Goal: Information Seeking & Learning: Learn about a topic

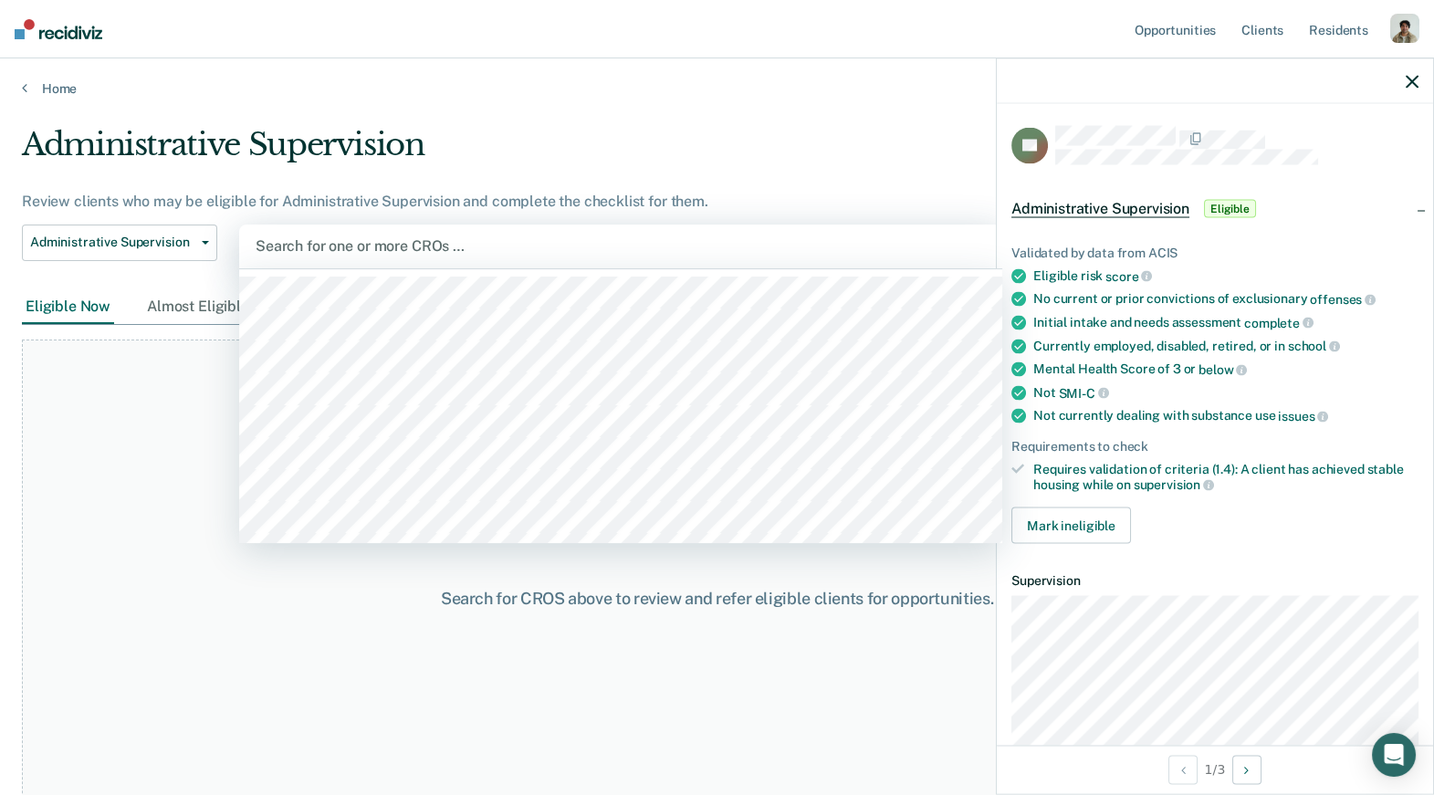
click at [346, 246] on div at bounding box center [621, 245] width 730 height 21
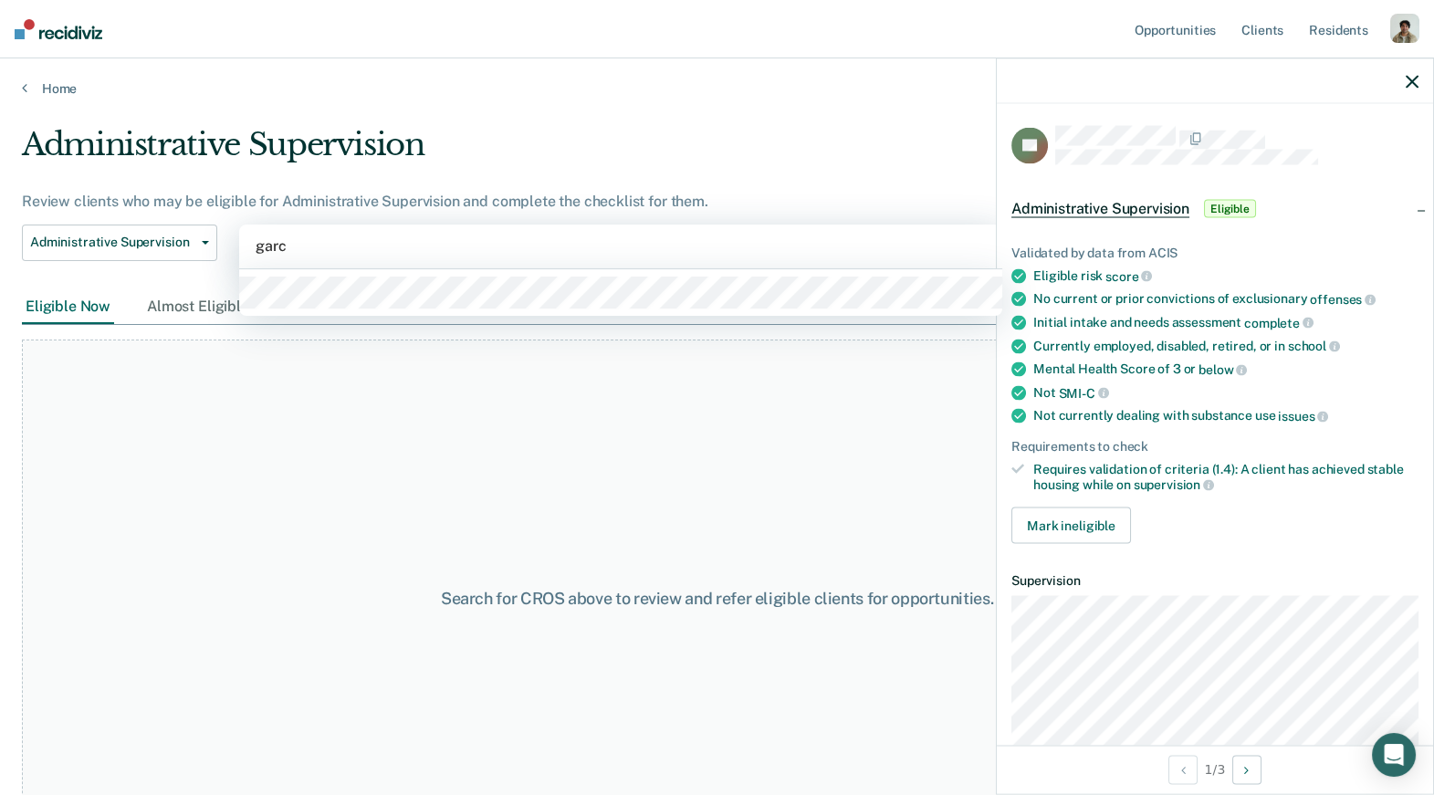
type input "garci"
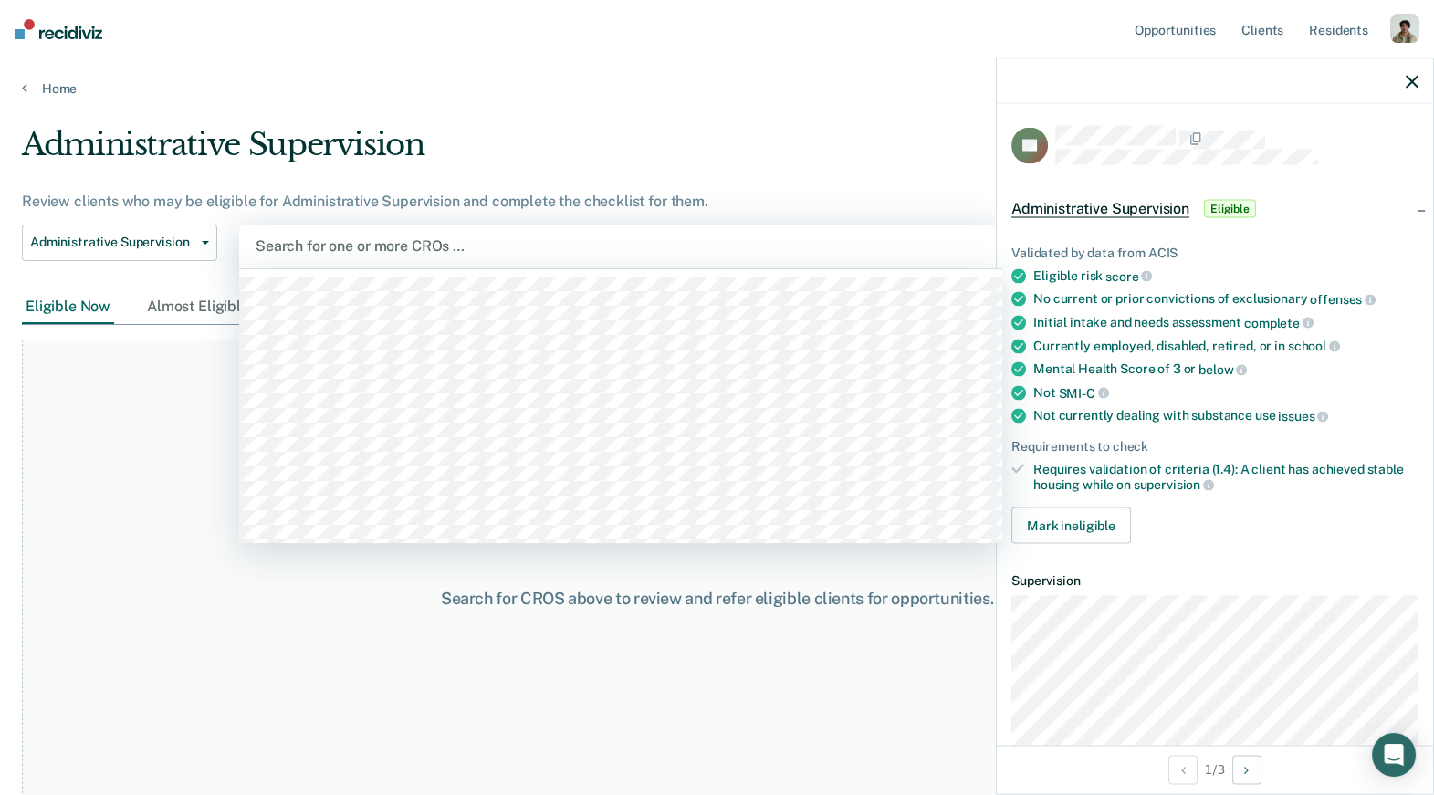
click at [315, 245] on div at bounding box center [621, 245] width 730 height 21
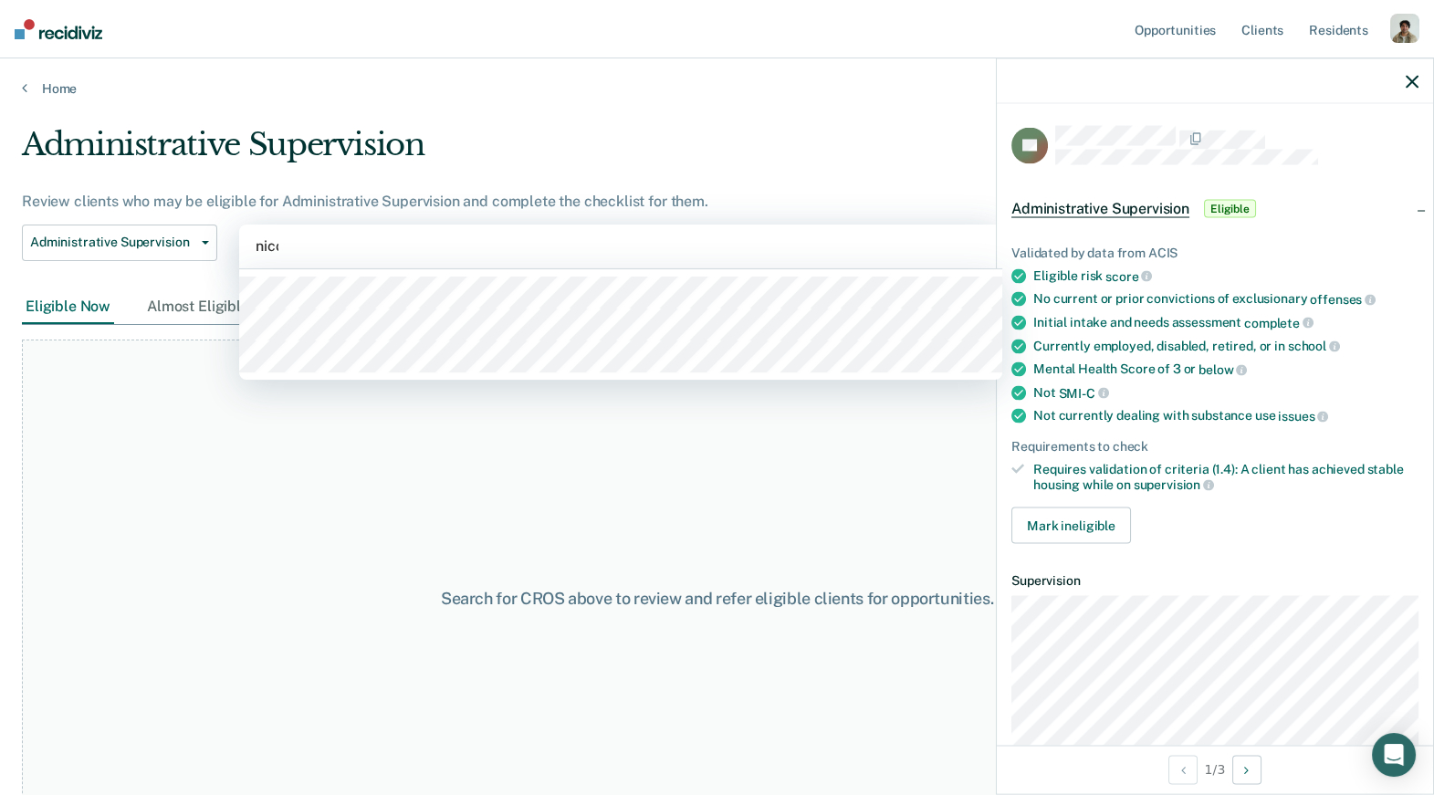
type input "[PERSON_NAME]"
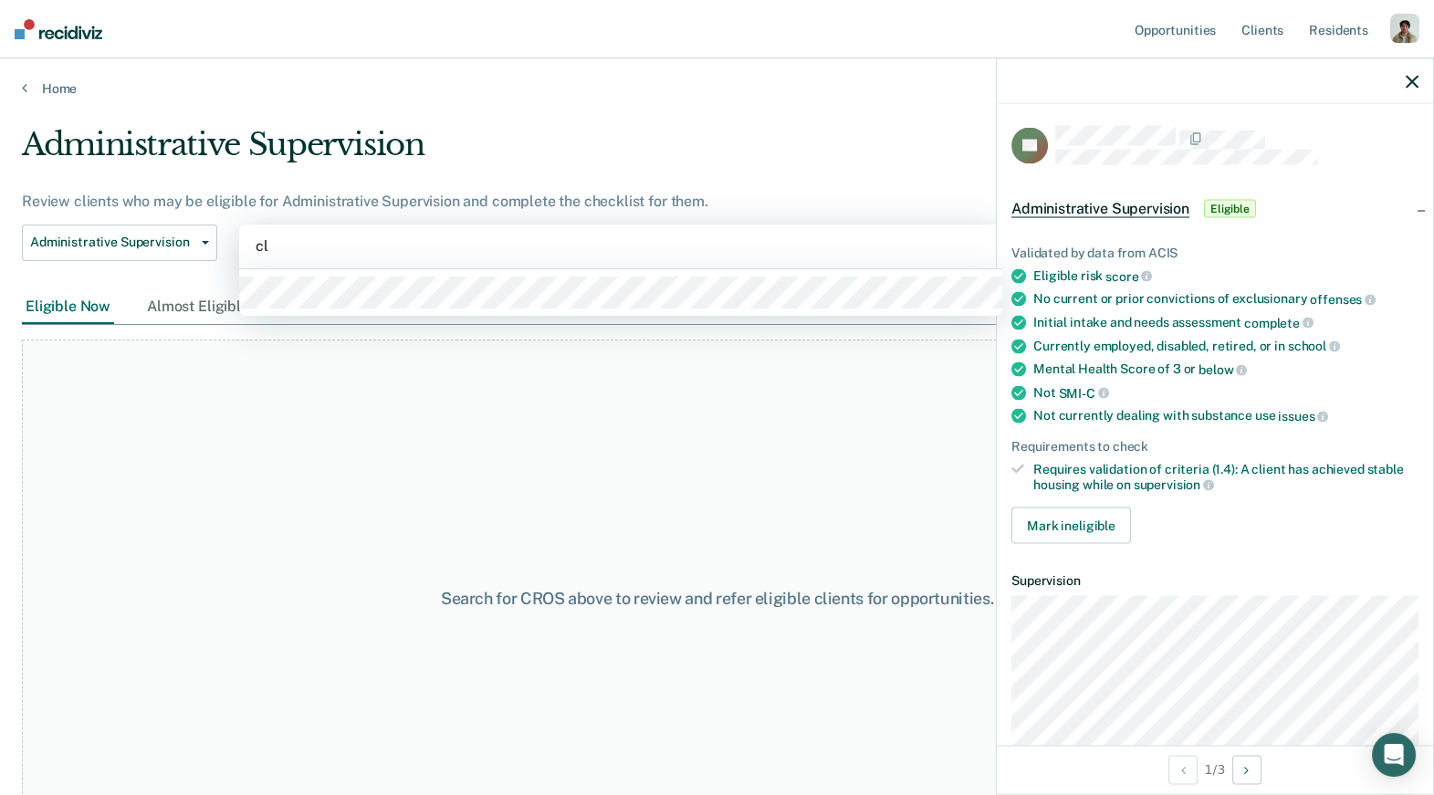
type input "cla"
type input "berma"
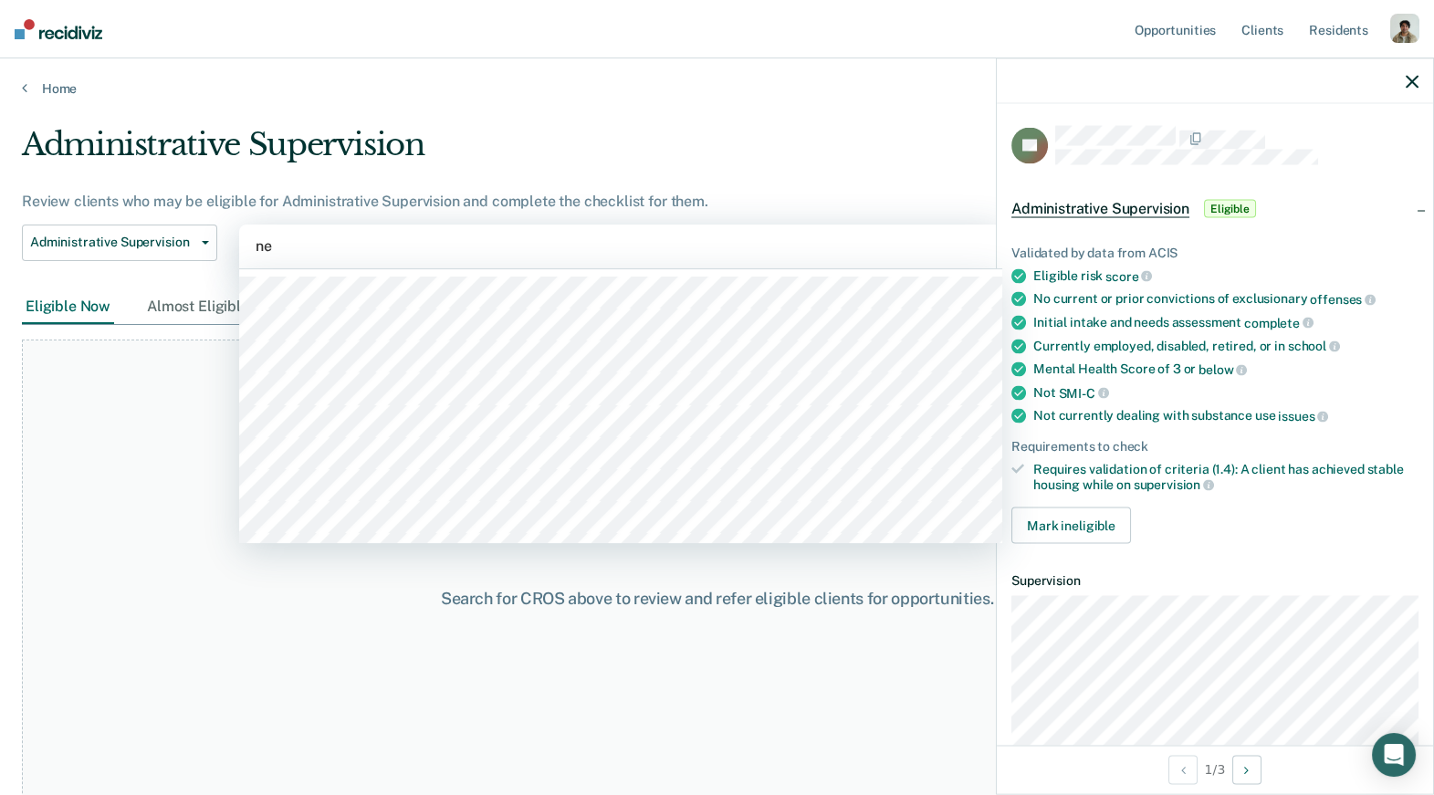
type input "[PERSON_NAME]"
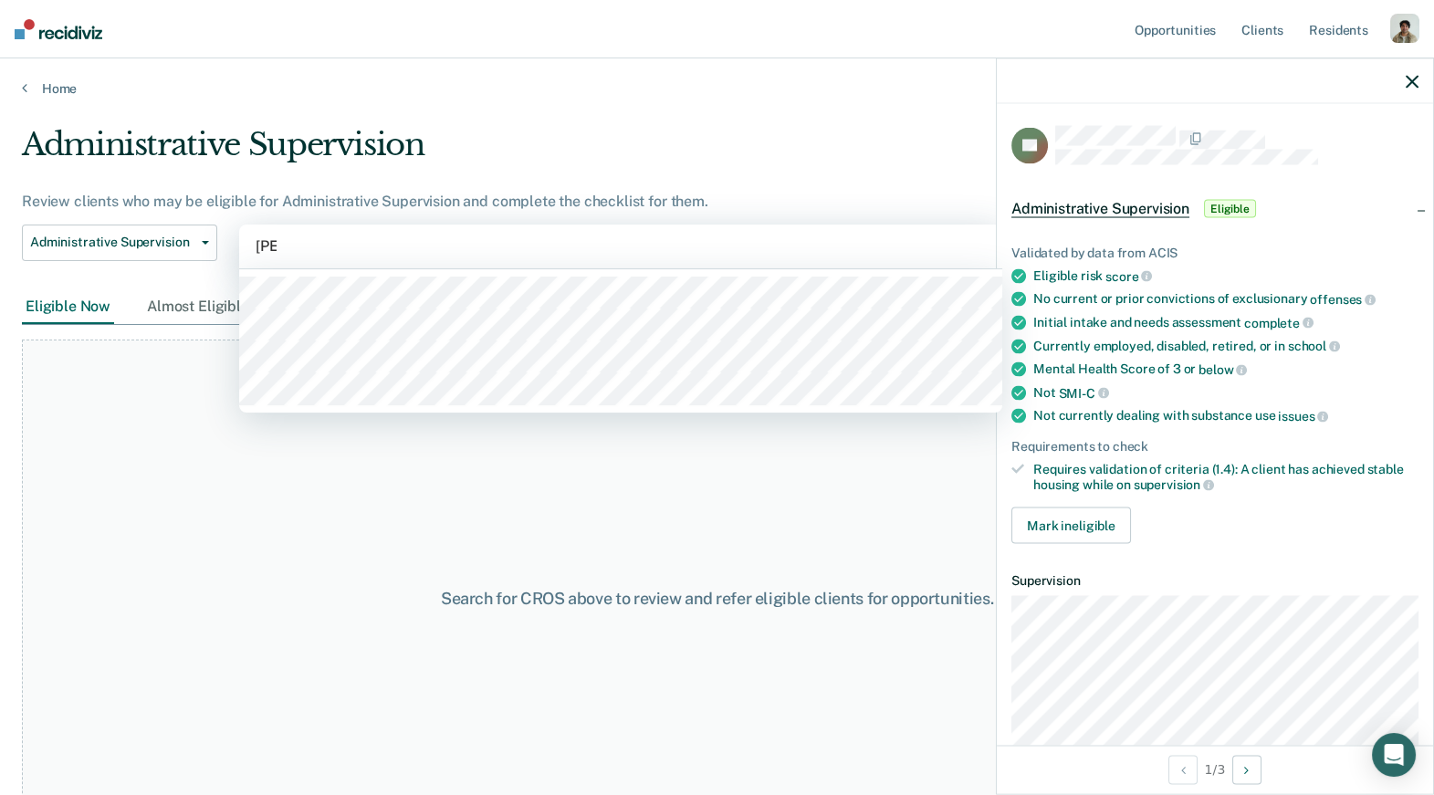
type input "[PERSON_NAME]"
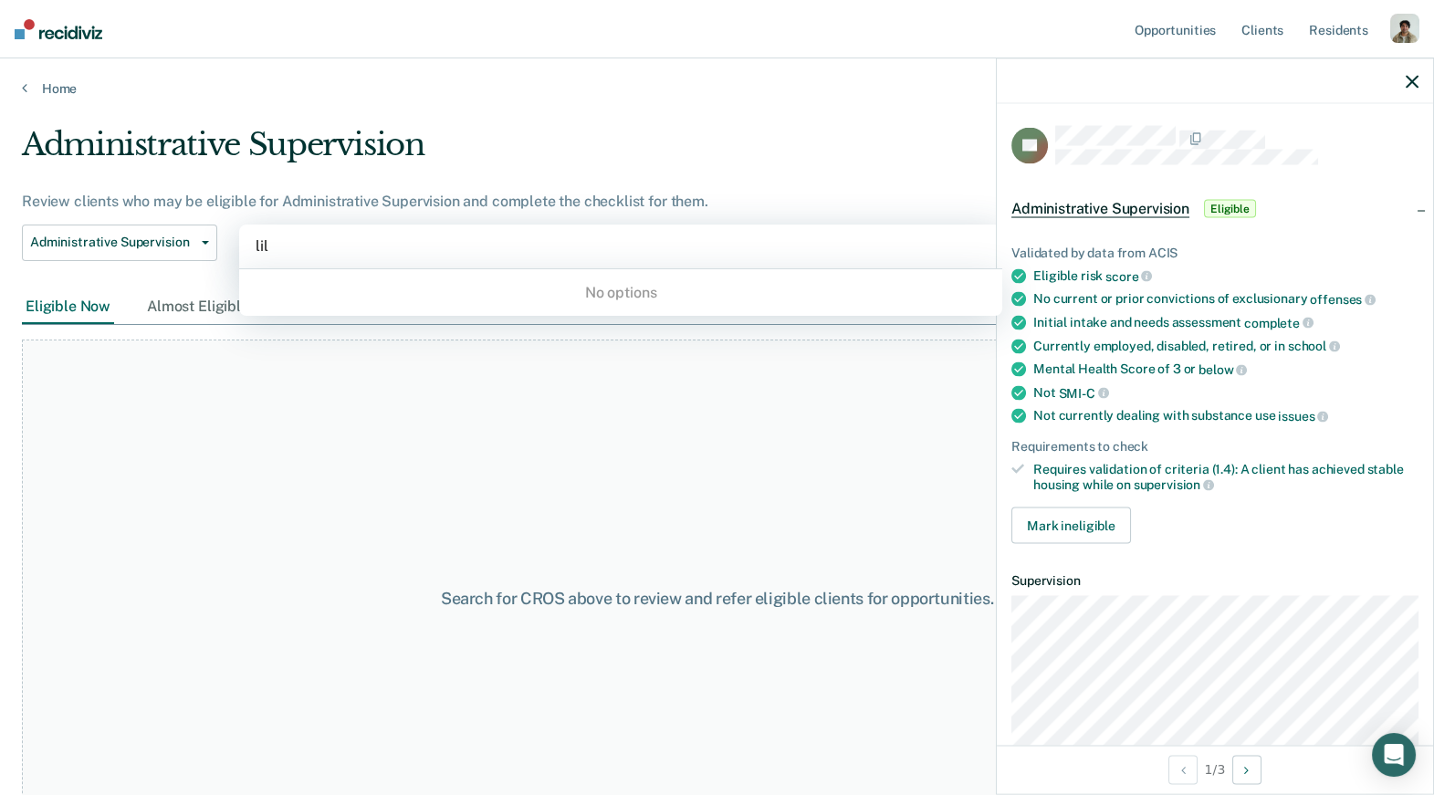
type input "lill"
type input "jenn"
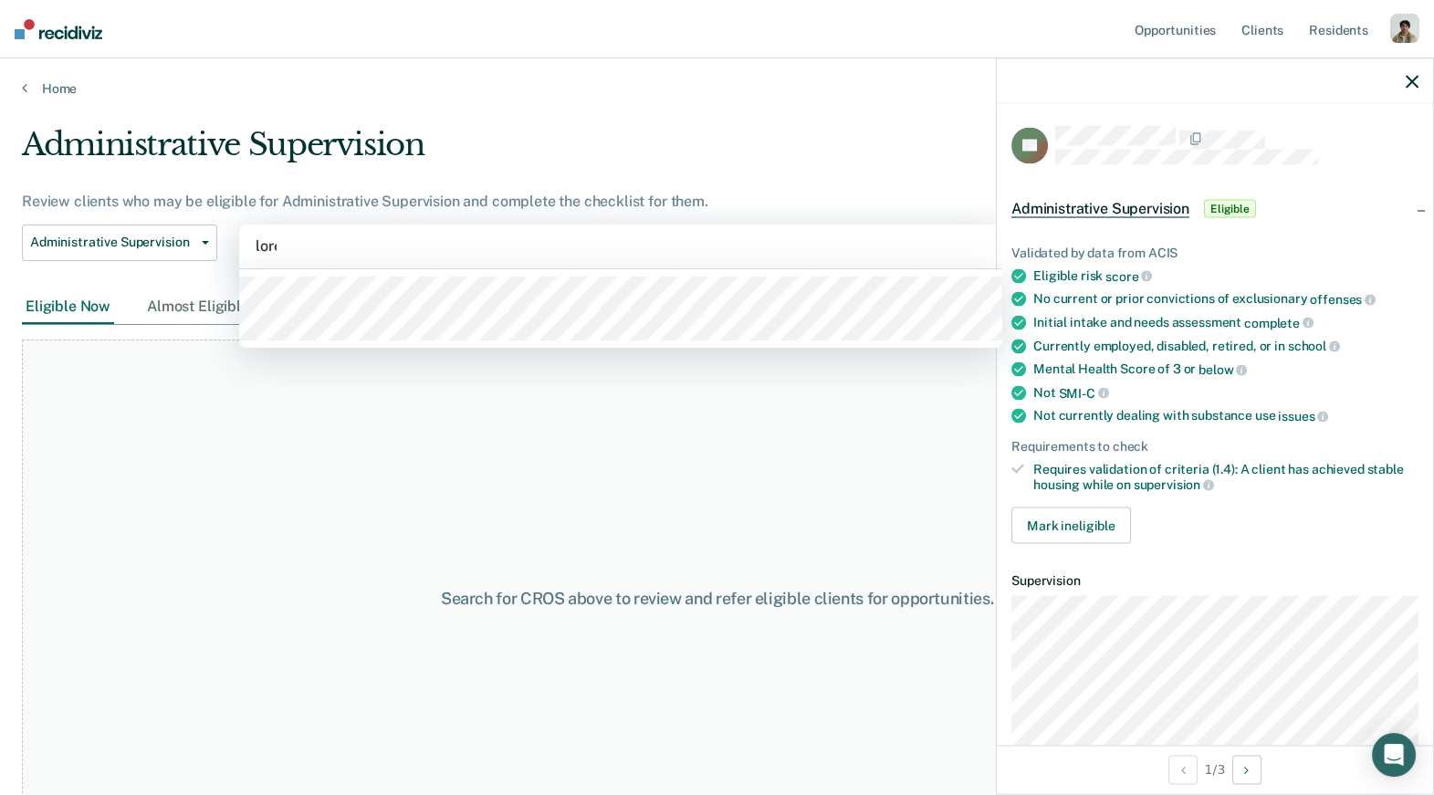
type input "[PERSON_NAME]"
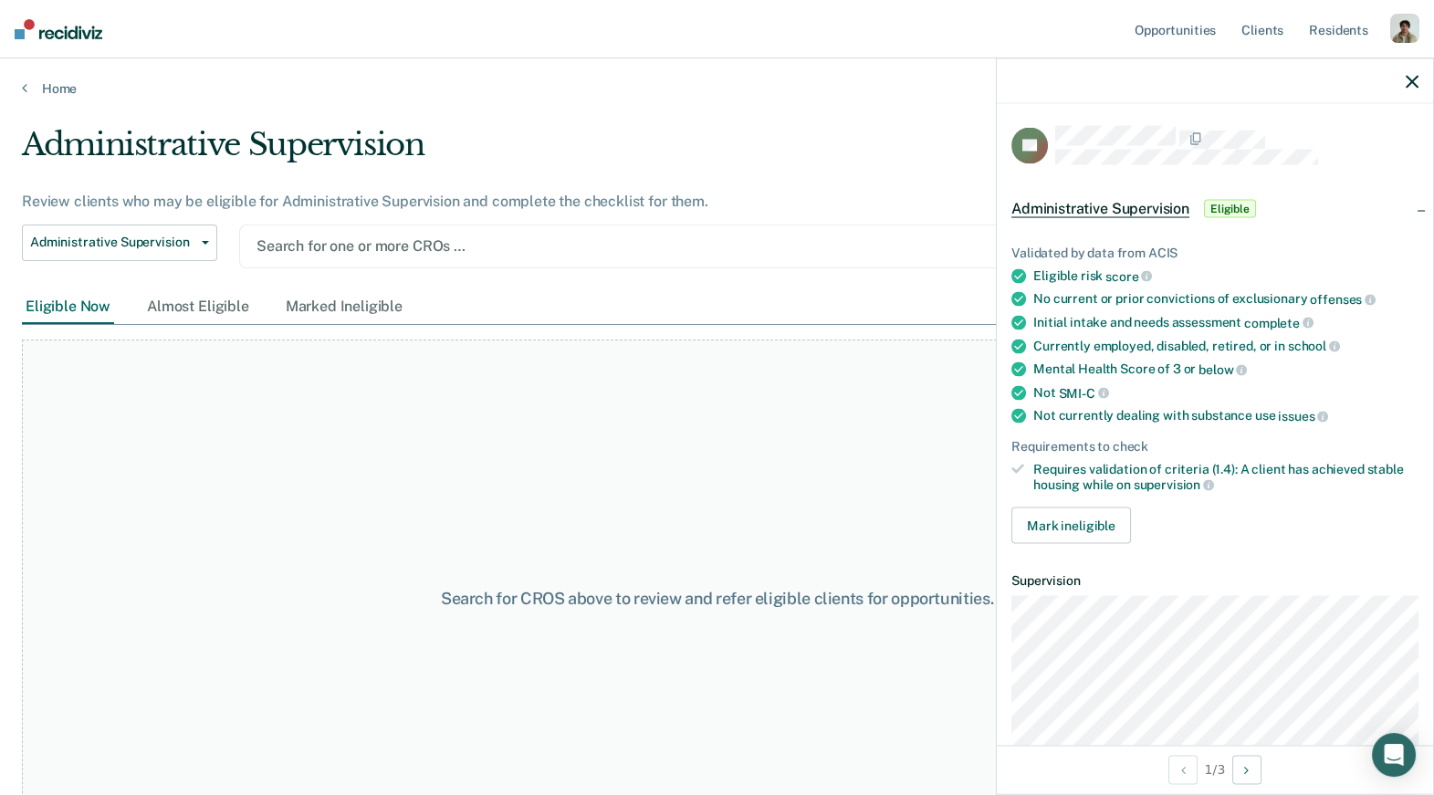
type input "h"
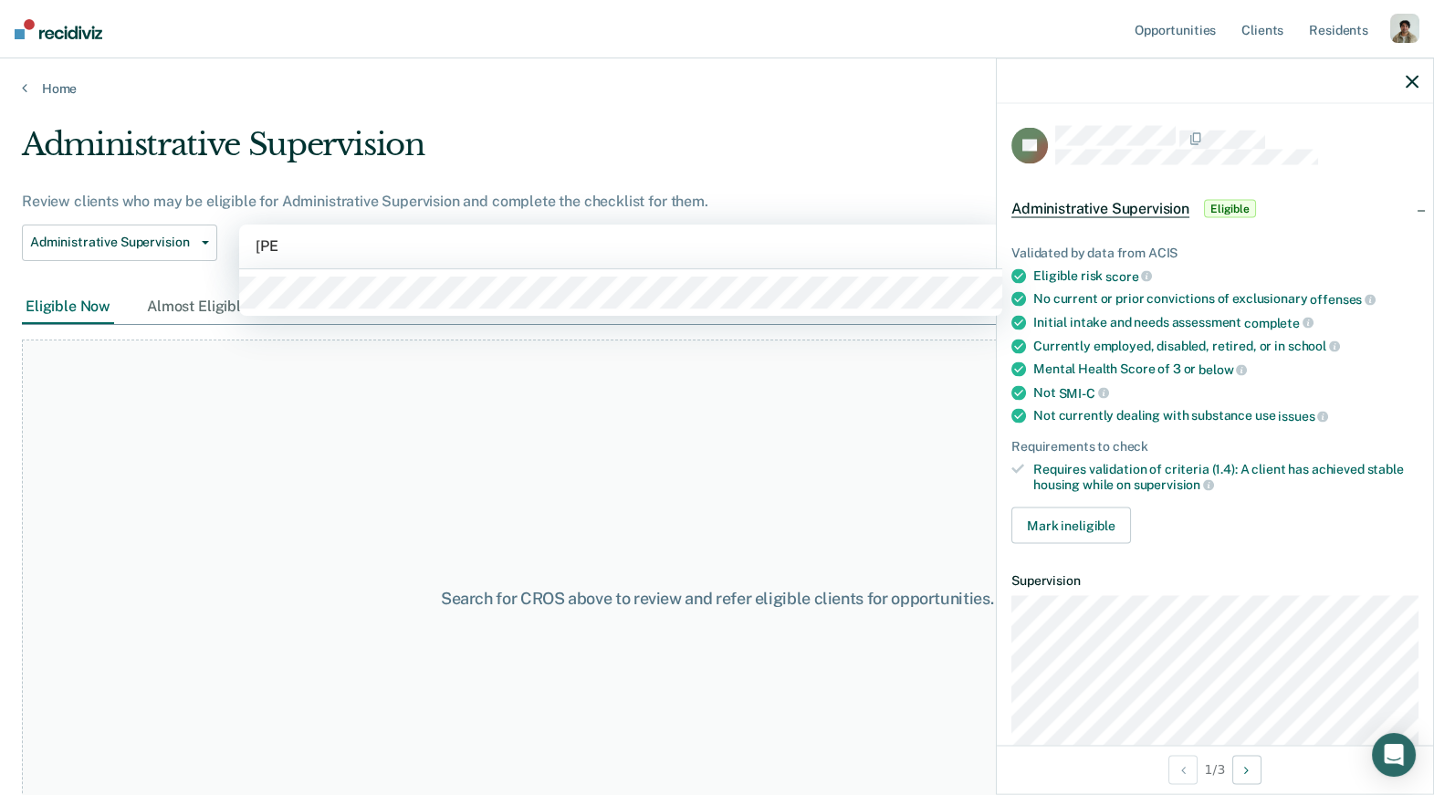
type input "[PERSON_NAME]"
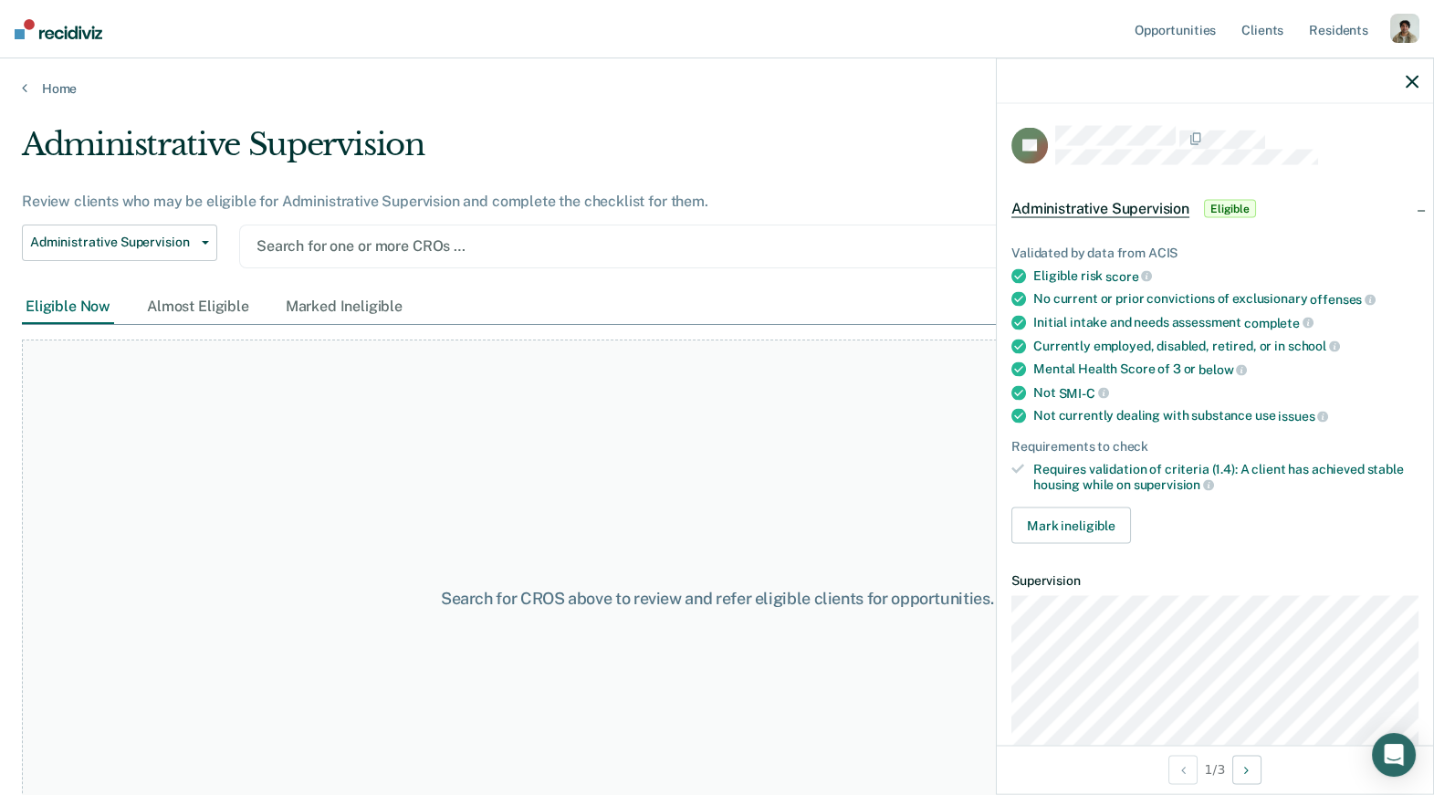
click at [443, 241] on div at bounding box center [620, 245] width 728 height 21
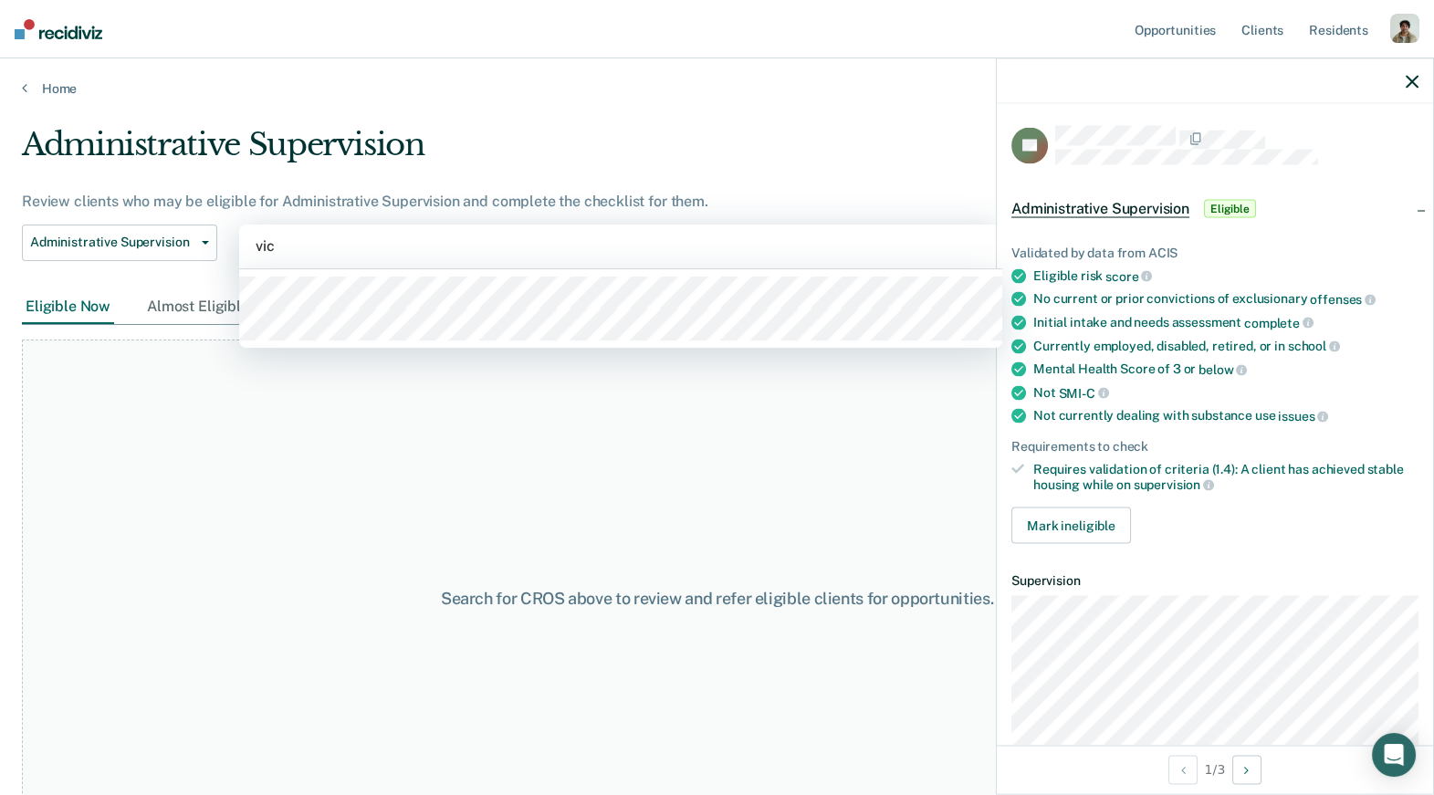
type input "vict"
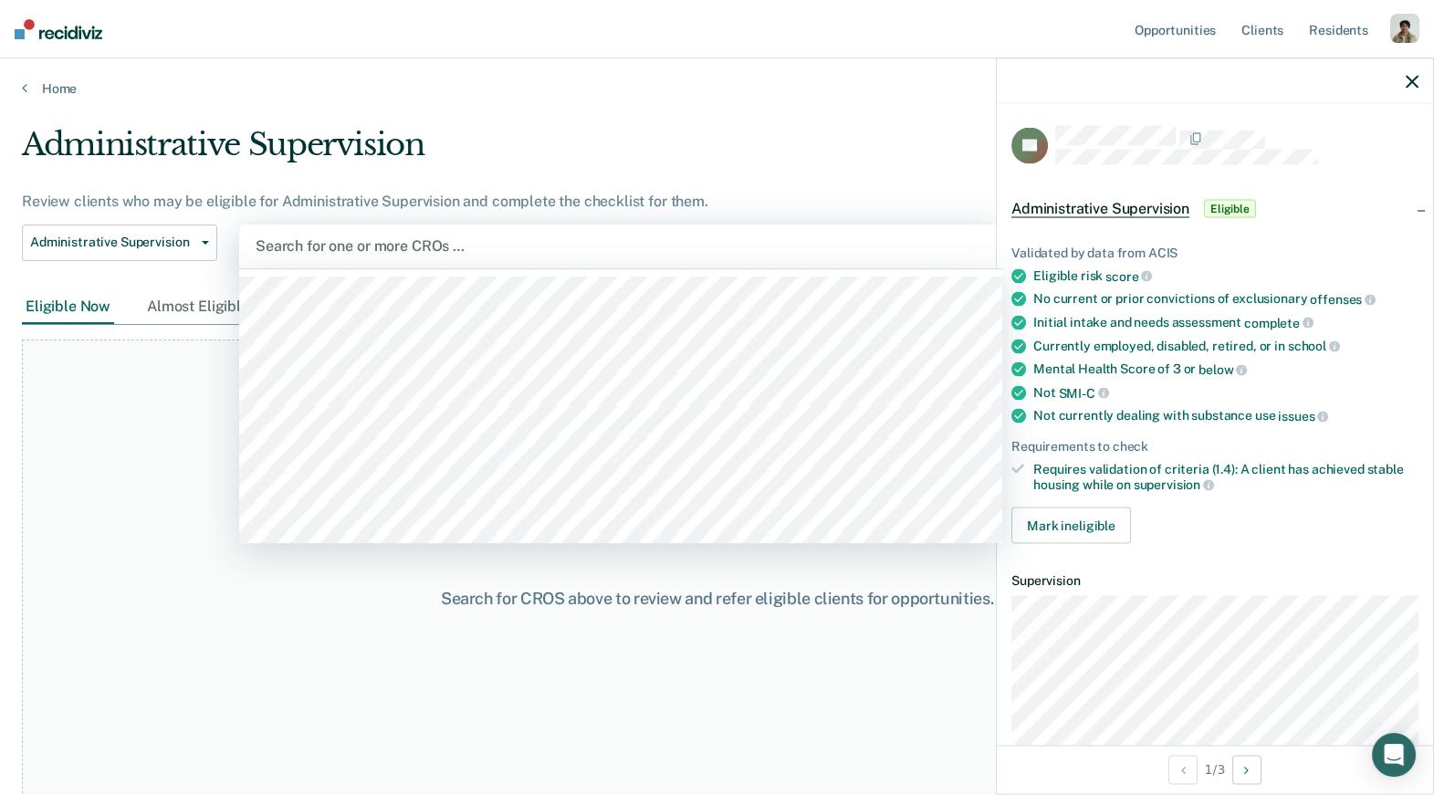
click at [338, 245] on div at bounding box center [621, 245] width 730 height 21
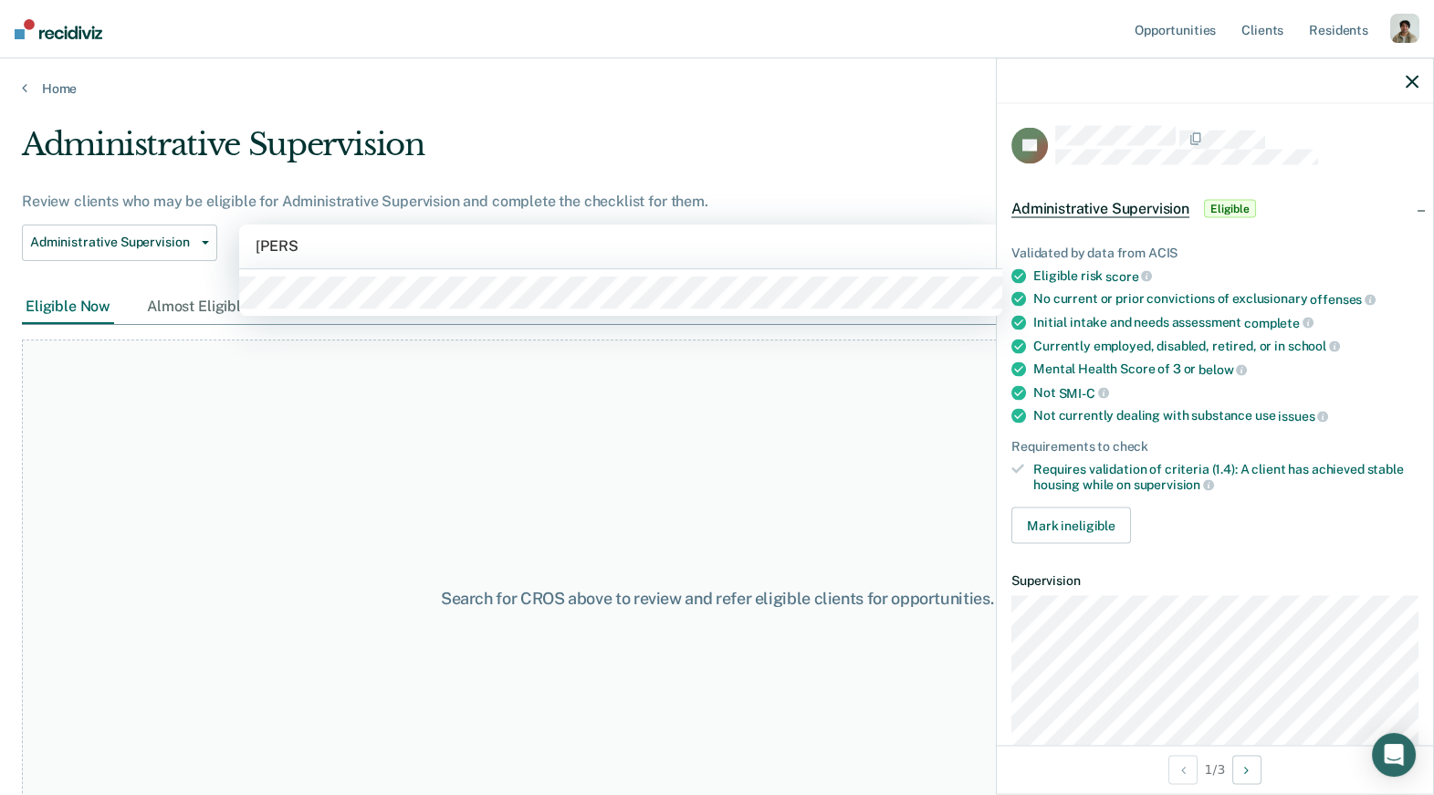
type input "[PERSON_NAME]"
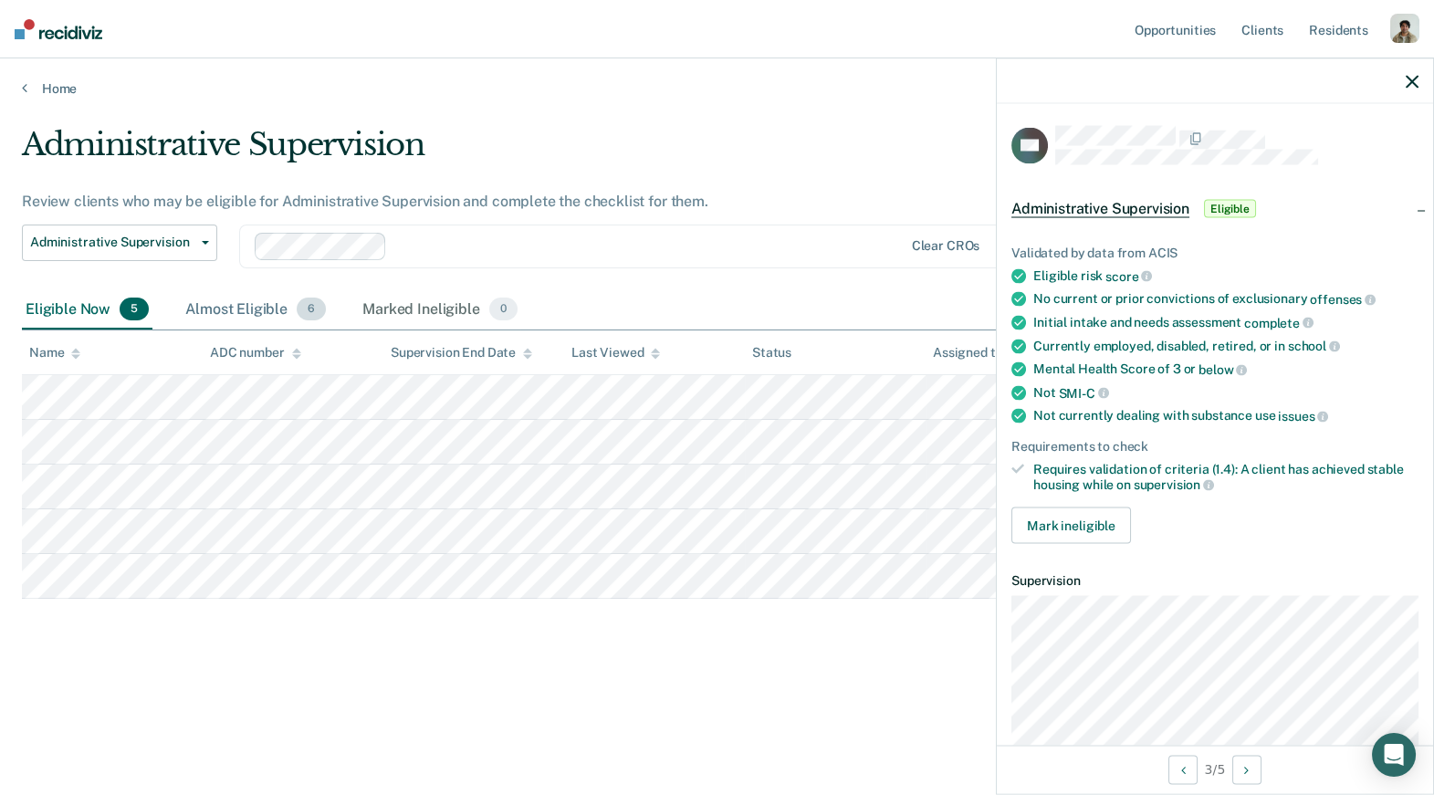
click at [241, 318] on div "Almost Eligible 6" at bounding box center [256, 310] width 148 height 40
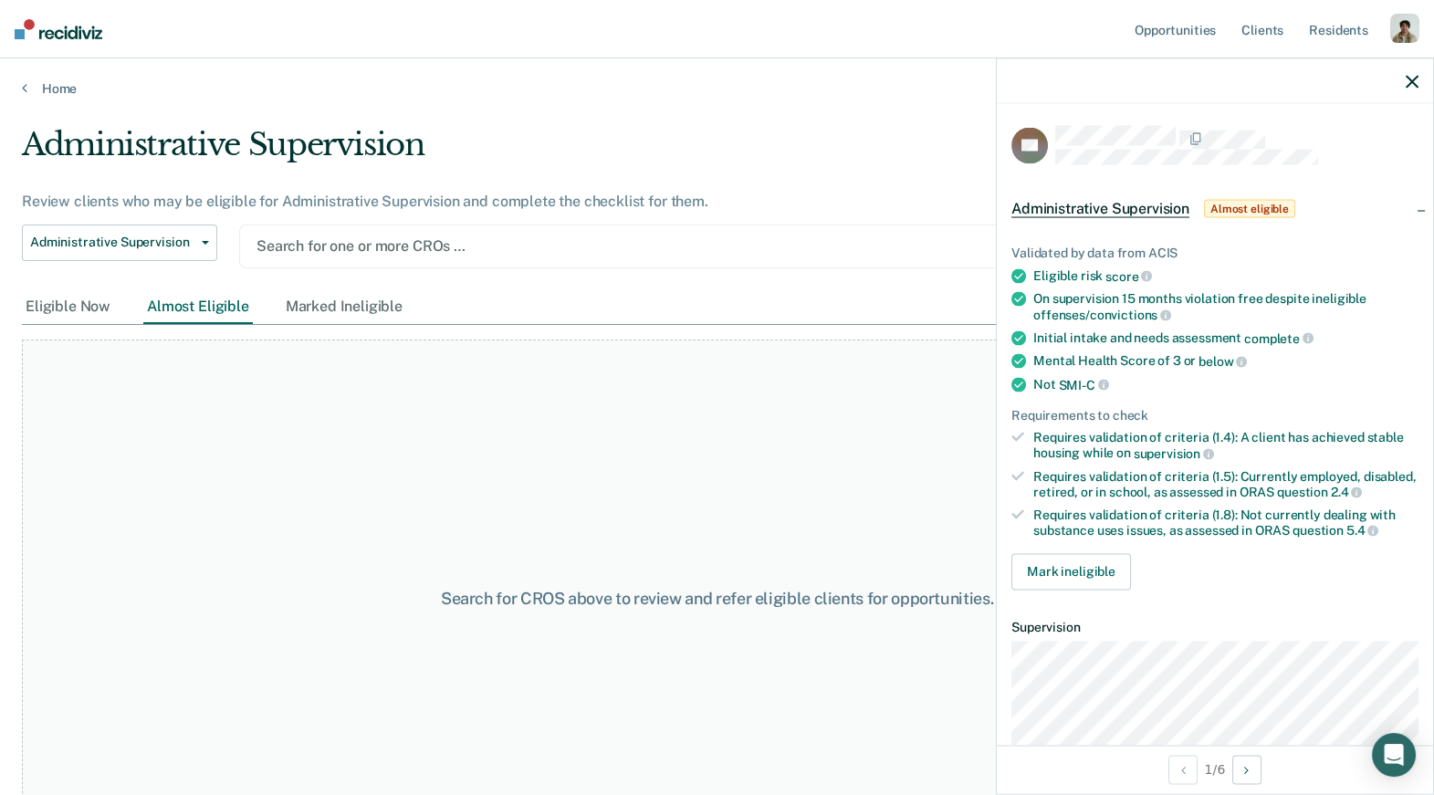
click at [360, 247] on div at bounding box center [620, 245] width 728 height 21
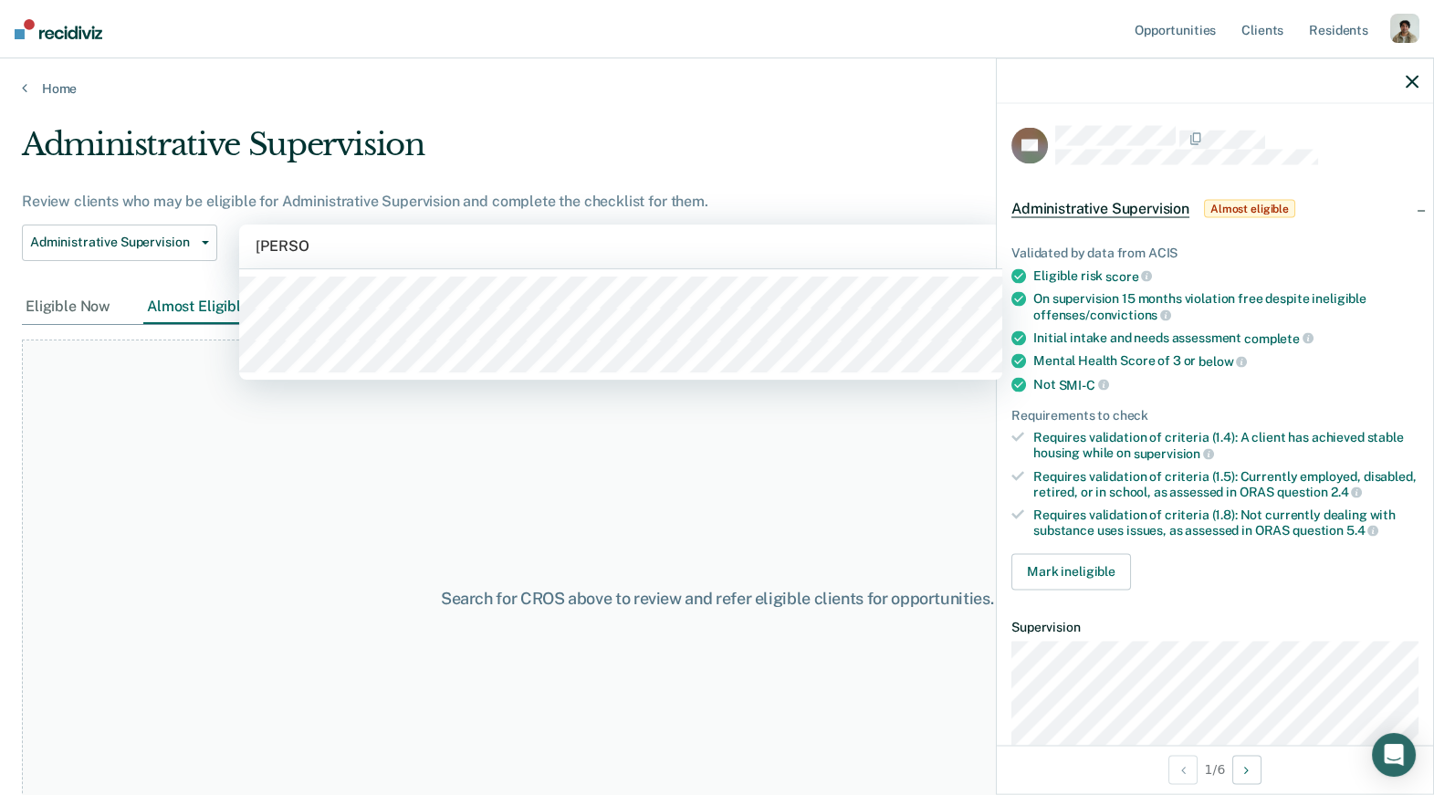
type input "[PERSON_NAME]"
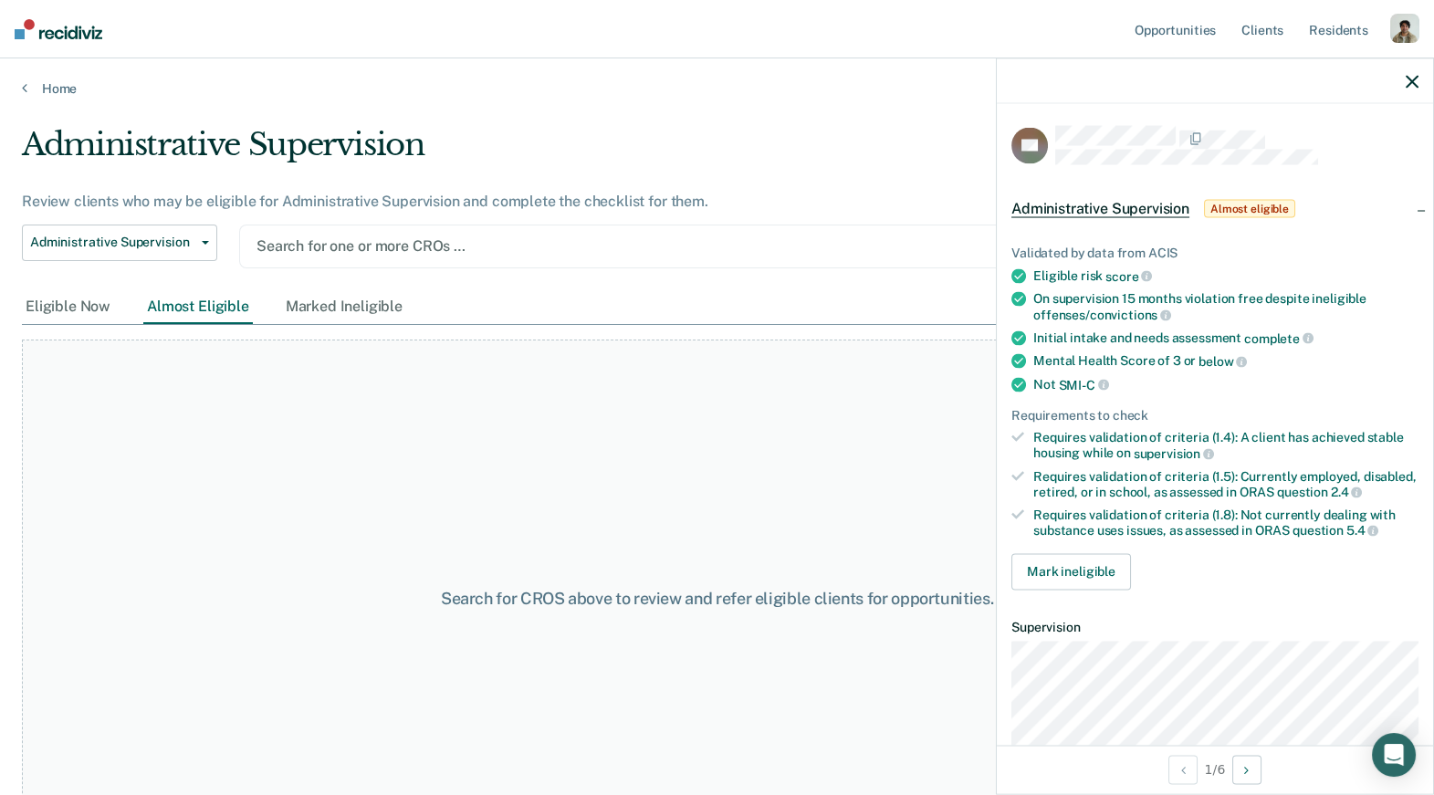
click at [366, 245] on div at bounding box center [620, 245] width 728 height 21
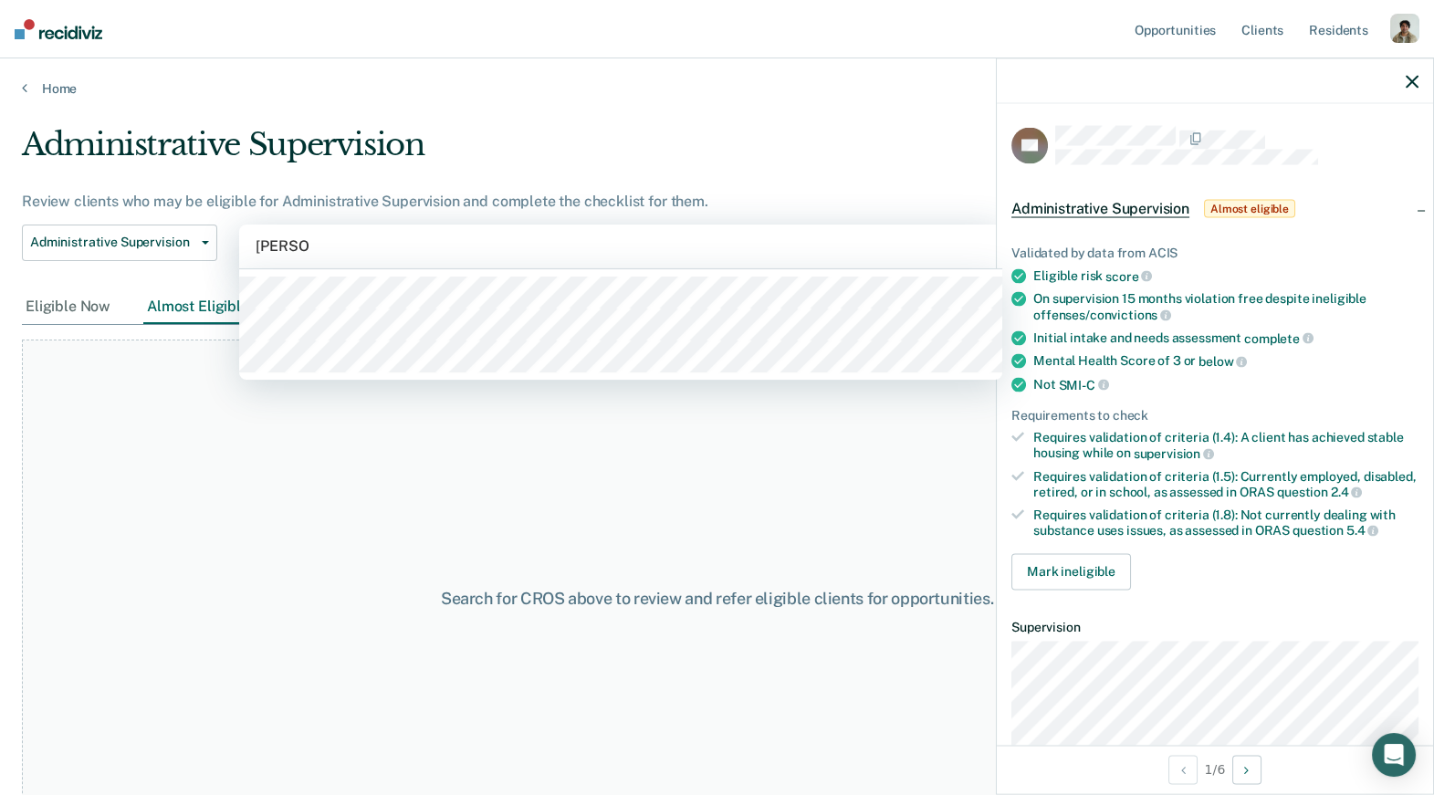
type input "[PERSON_NAME]"
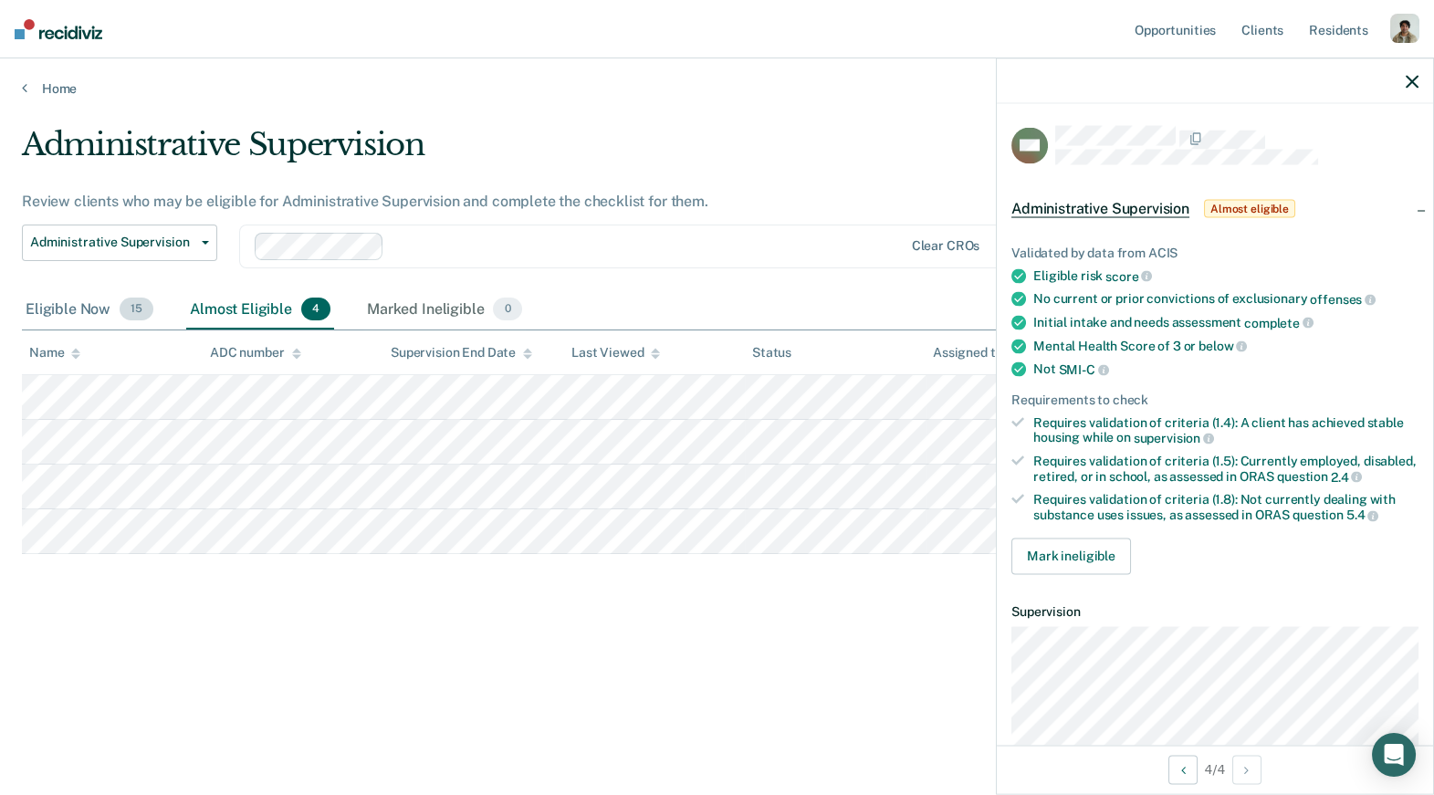
click at [103, 315] on div "Eligible Now 15" at bounding box center [89, 310] width 135 height 40
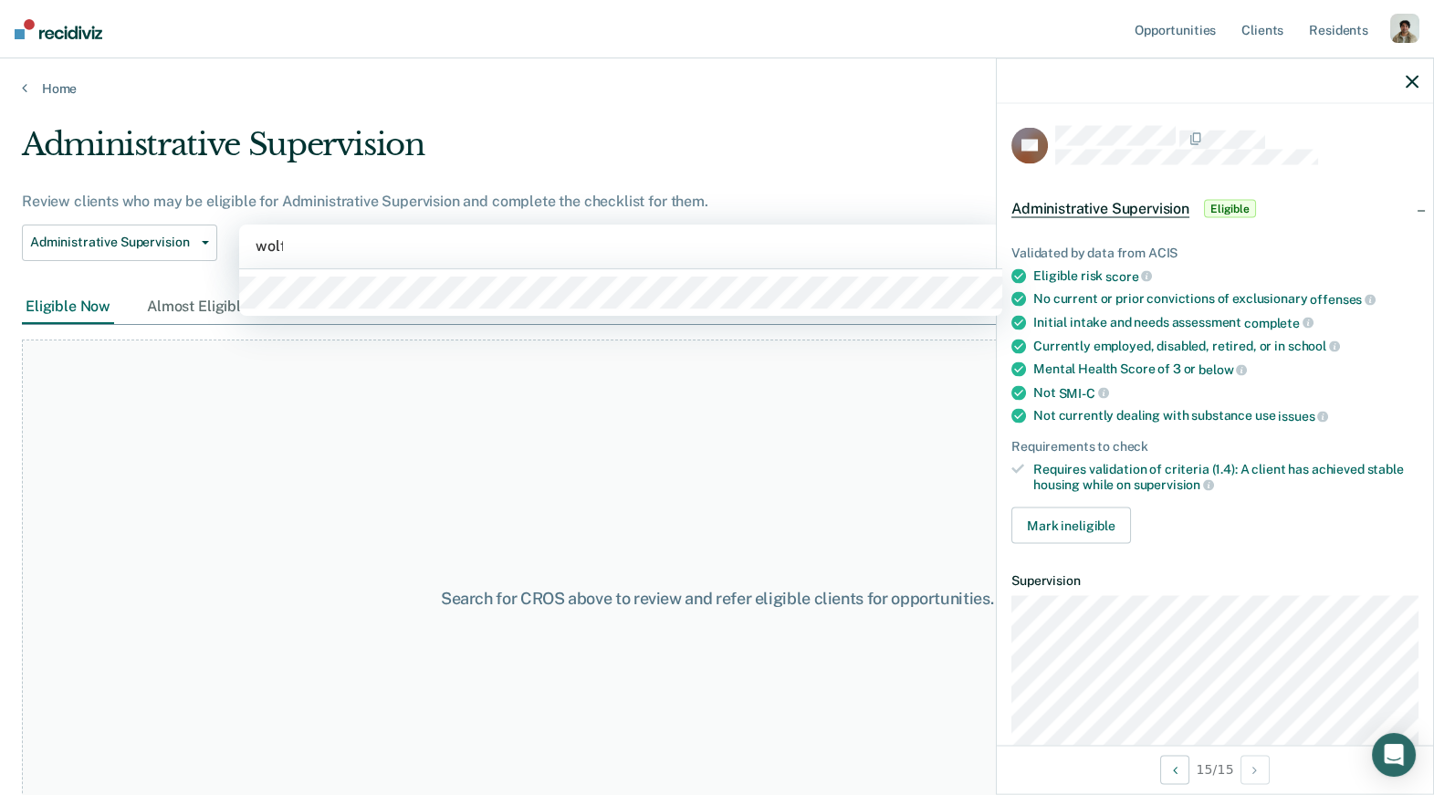
type input "[PERSON_NAME]"
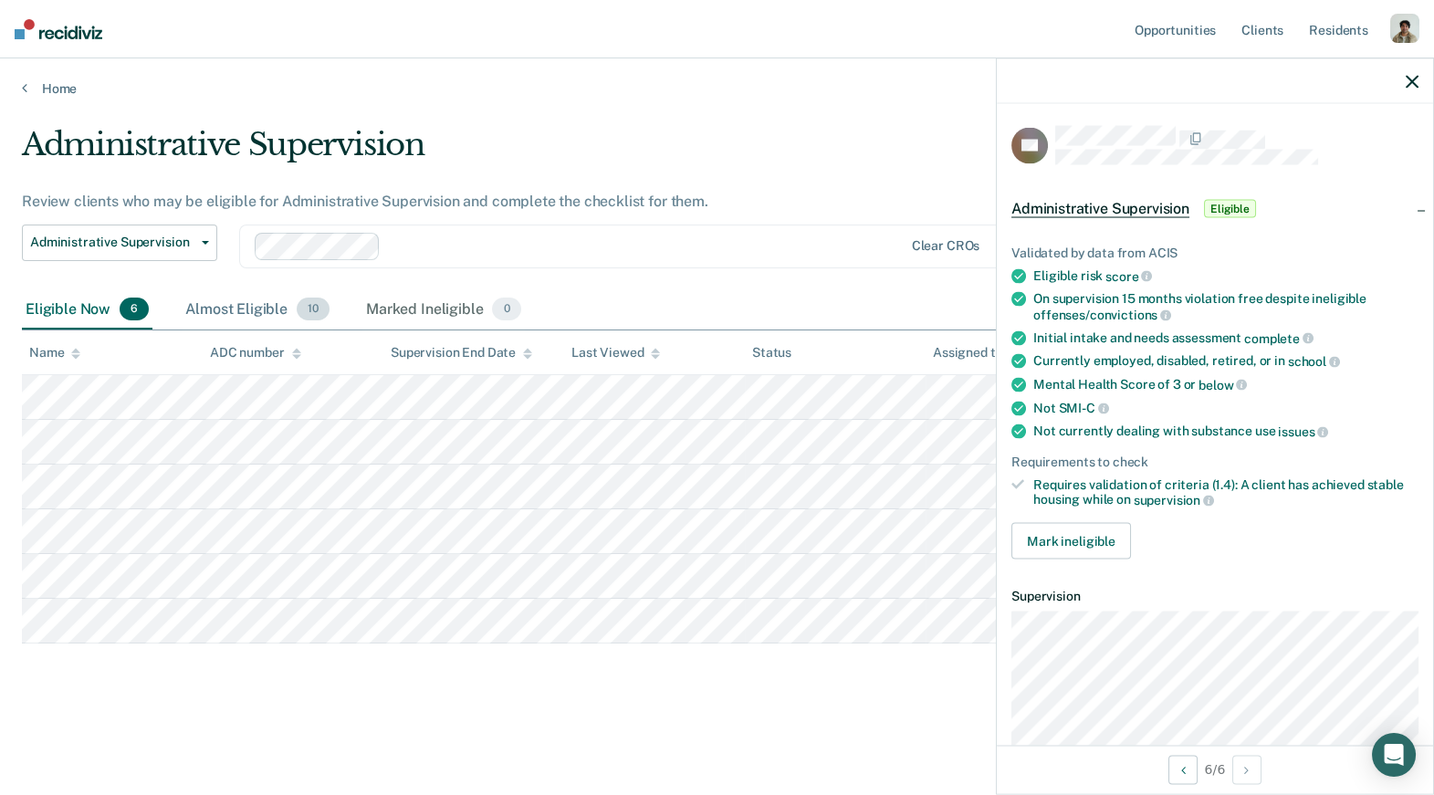
click at [274, 320] on div "Almost Eligible 10" at bounding box center [257, 310] width 151 height 40
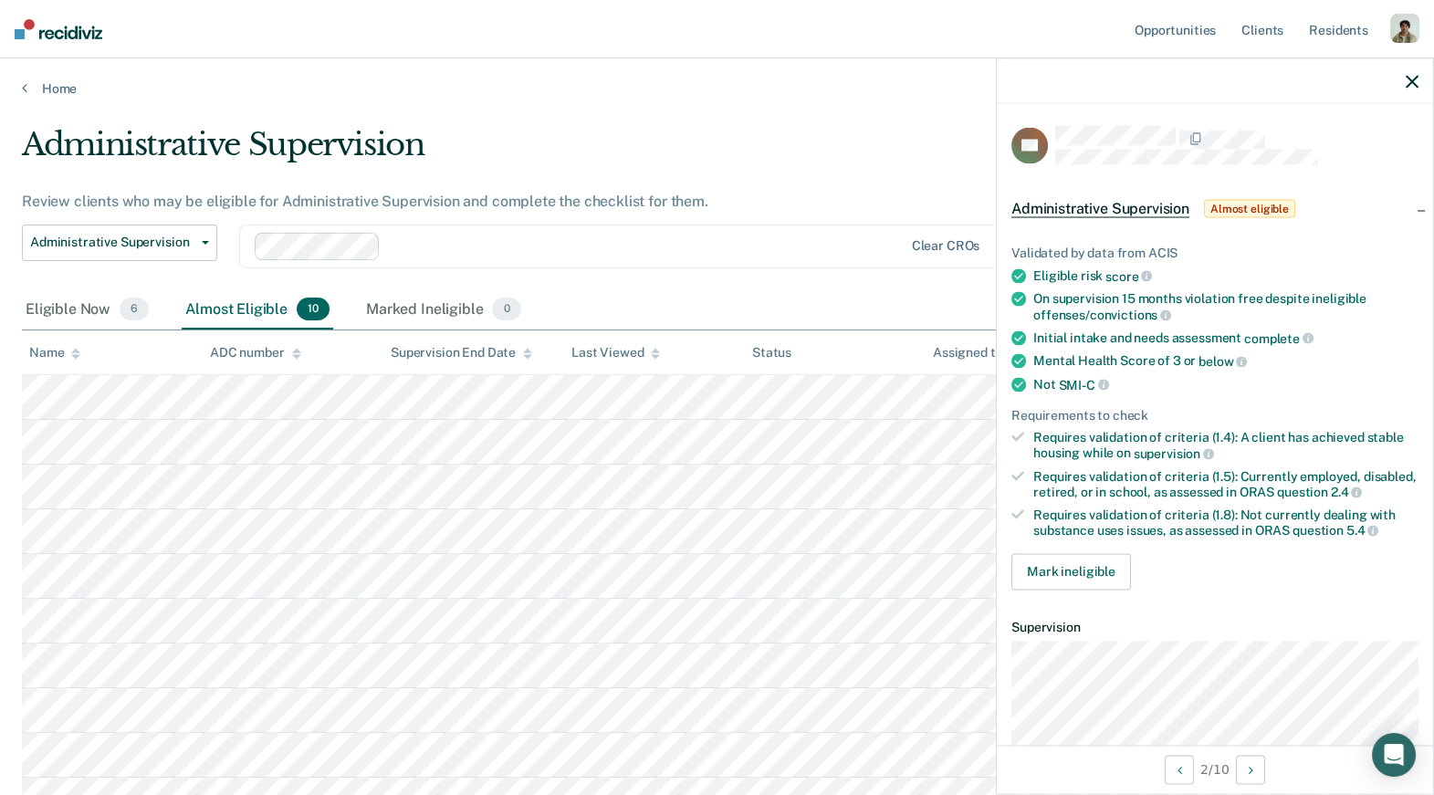
scroll to position [26, 0]
